Goal: Task Accomplishment & Management: Manage account settings

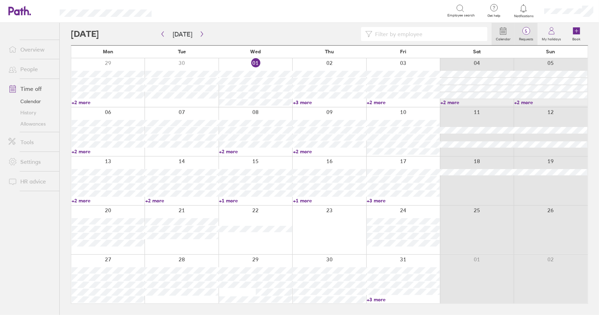
click at [528, 27] on icon at bounding box center [526, 31] width 8 height 8
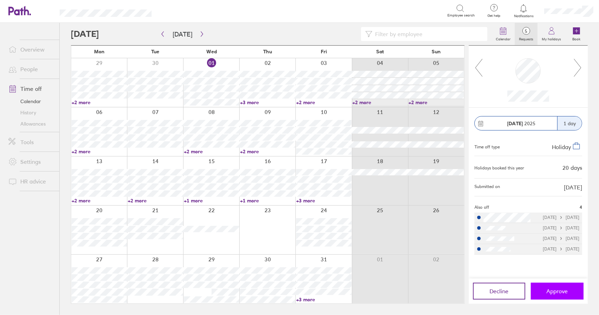
click at [556, 292] on span "Approve" at bounding box center [557, 291] width 21 height 6
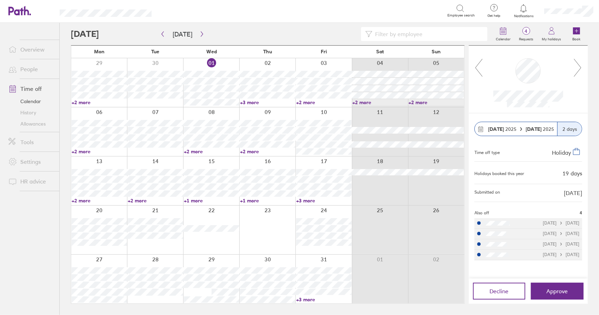
click at [36, 89] on link "Time off" at bounding box center [31, 89] width 56 height 14
